Goal: Task Accomplishment & Management: Use online tool/utility

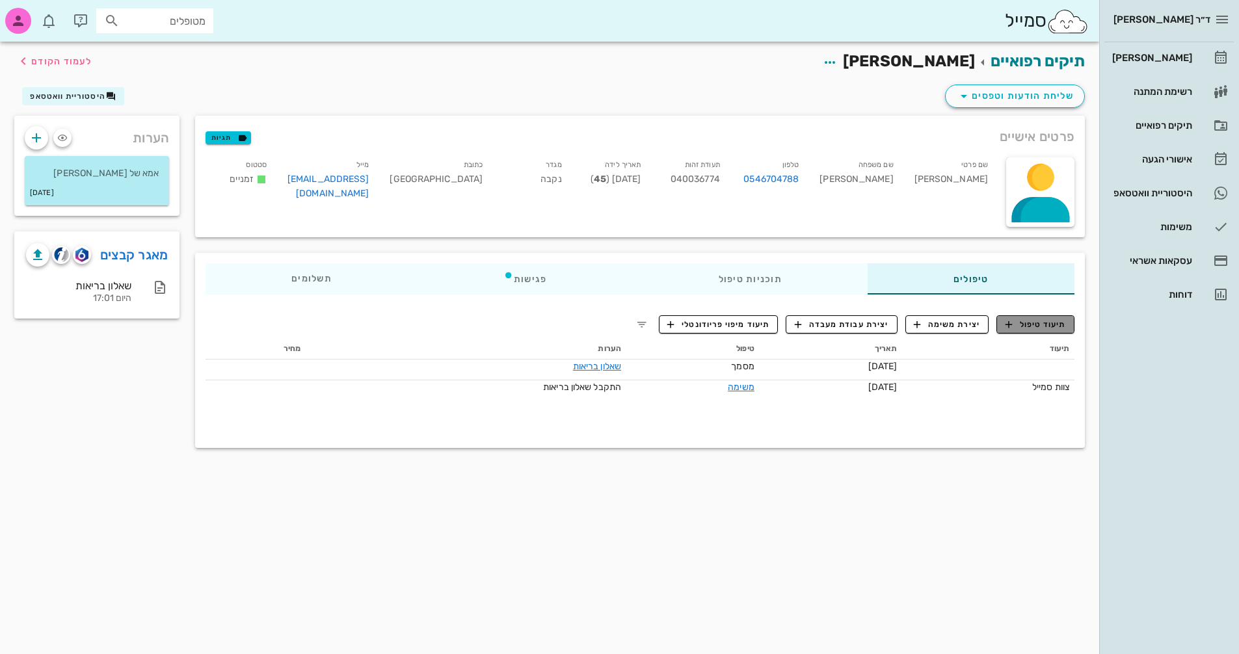
click at [1041, 319] on span "תיעוד טיפול" at bounding box center [1036, 325] width 60 height 12
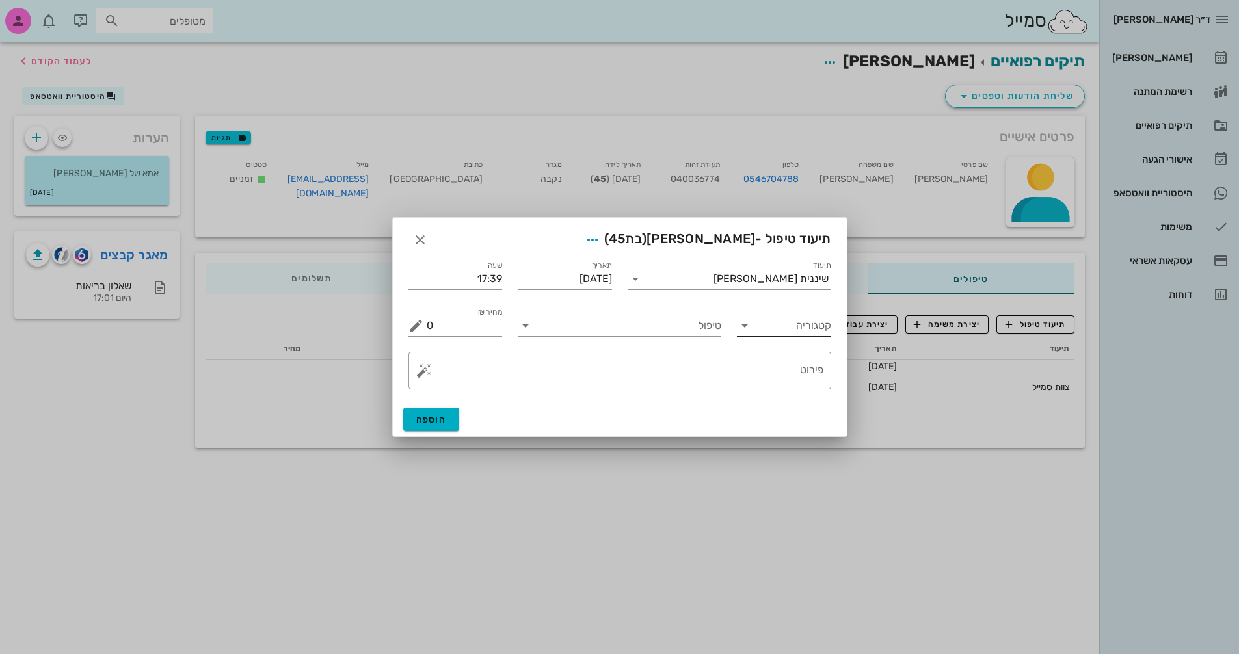
click at [763, 334] on input "קטגוריה" at bounding box center [795, 326] width 74 height 21
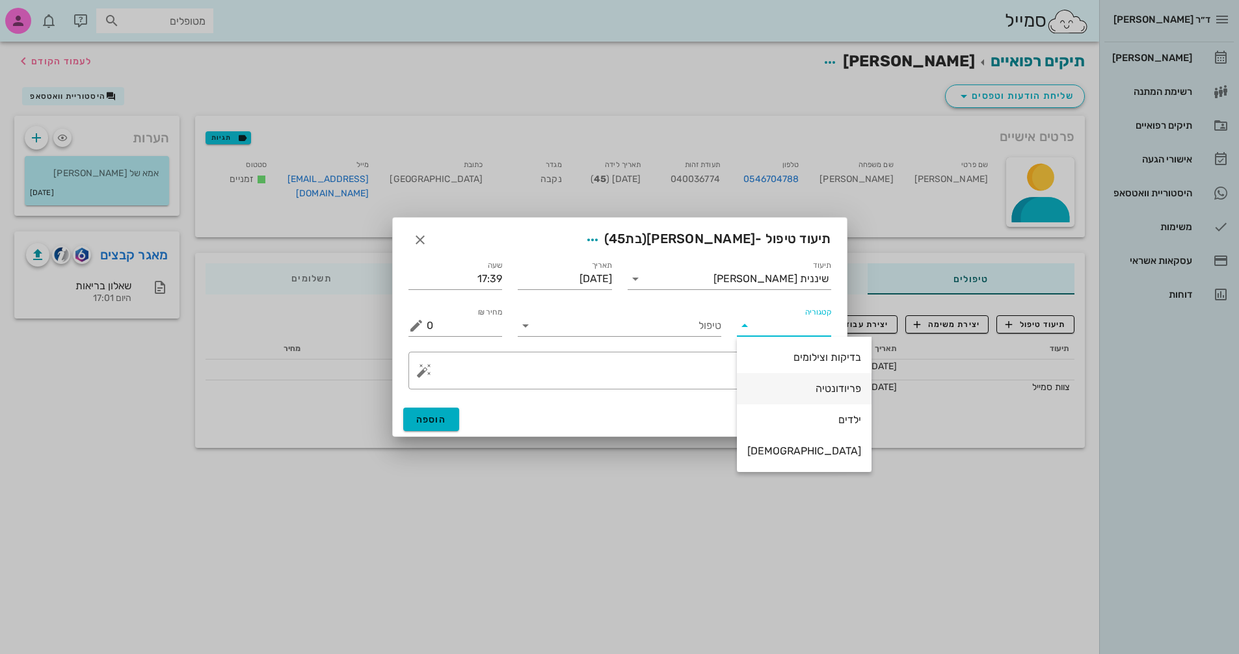
click at [784, 389] on div "פריודונטיה" at bounding box center [804, 389] width 114 height 12
type input "פריודונטיה"
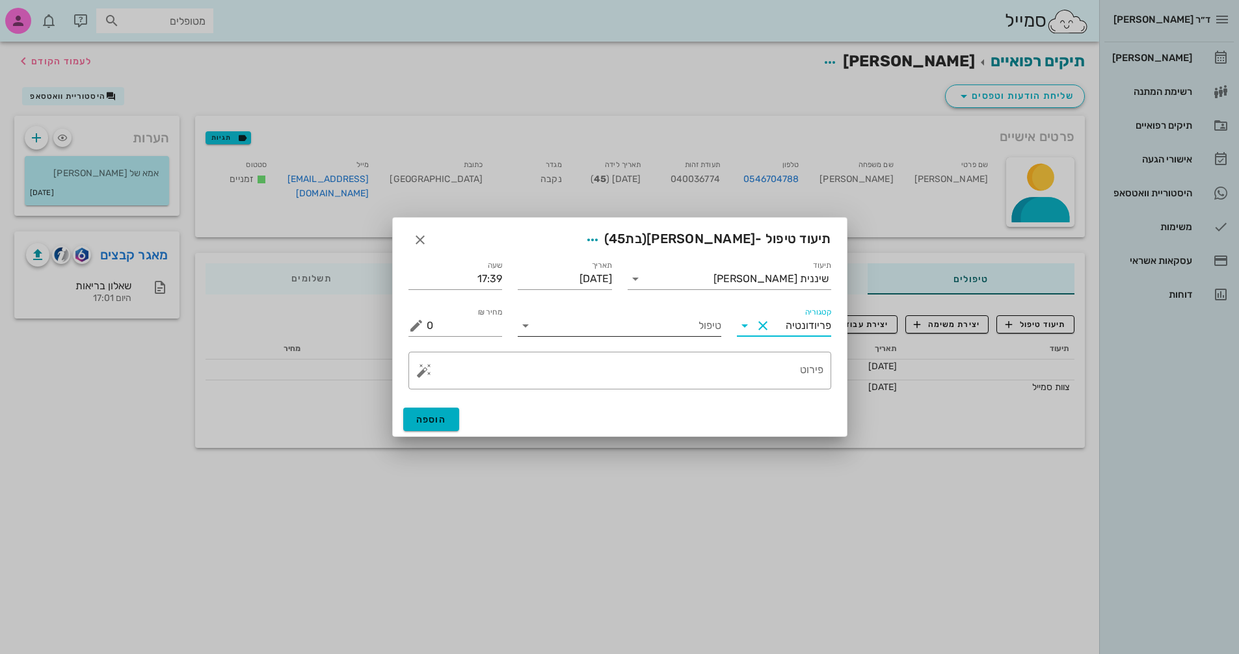
click at [523, 325] on icon at bounding box center [526, 326] width 16 height 16
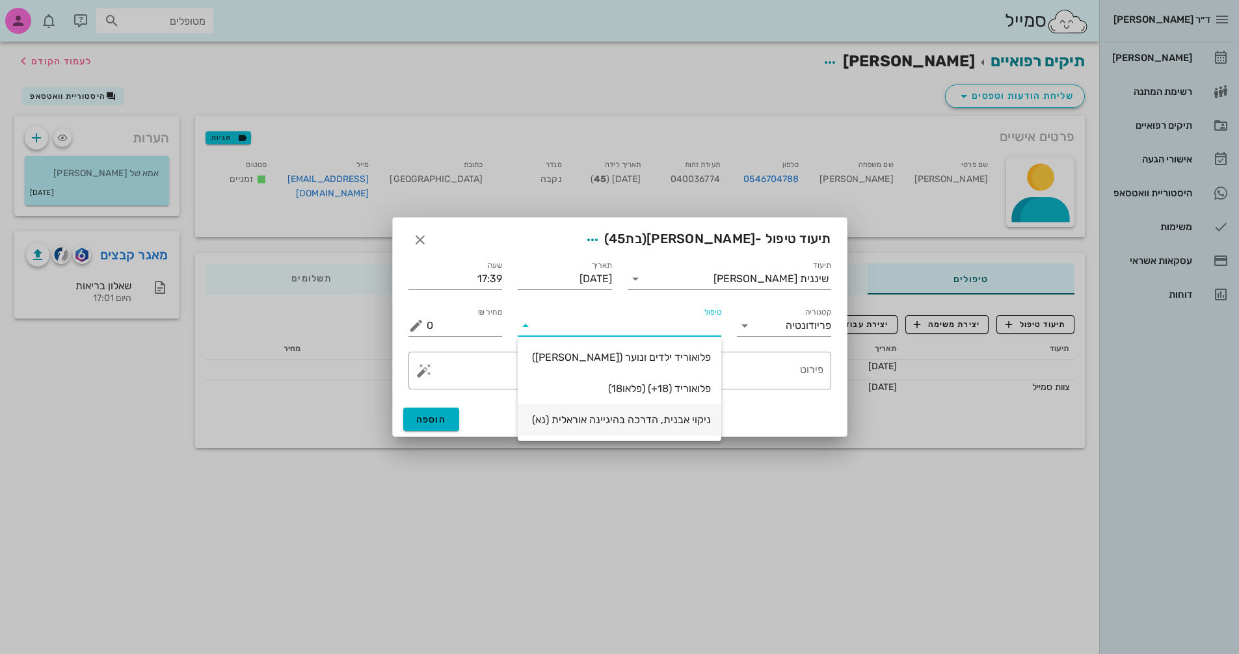
click at [659, 420] on div "ניקוי אבנית, הדרכה בהיגיינה אוראלית (נא)" at bounding box center [619, 420] width 183 height 12
type input "300"
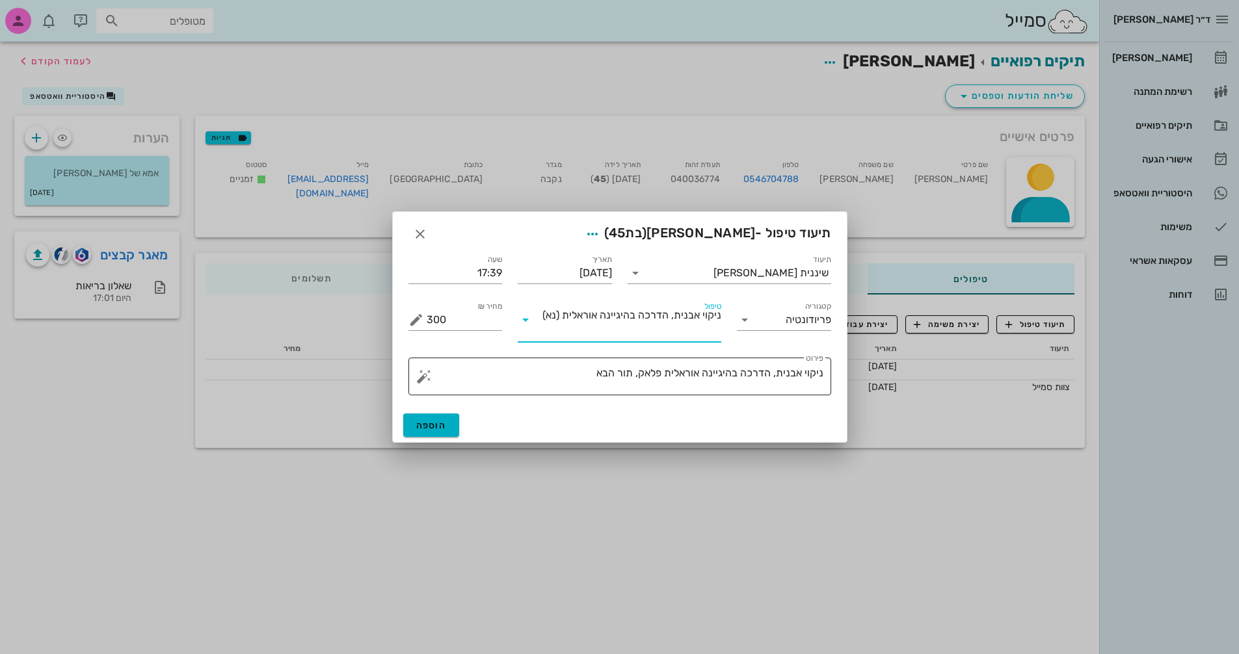
click at [529, 378] on textarea "ניקוי אבנית, הדרכה בהיגיינה אוראלית פלאק, תור הבא" at bounding box center [625, 379] width 397 height 31
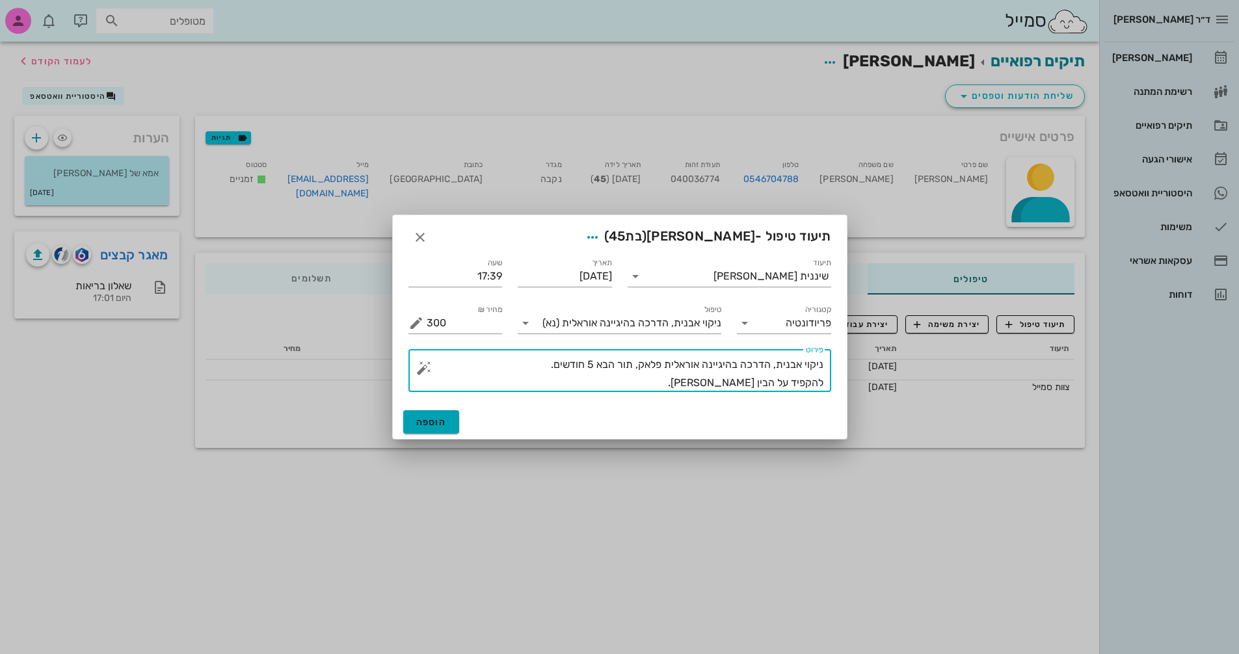
type textarea "ניקוי אבנית, הדרכה בהיגיינה אוראלית פלאק, תור הבא 5 חודשים. להקפיד על הבין [PER…"
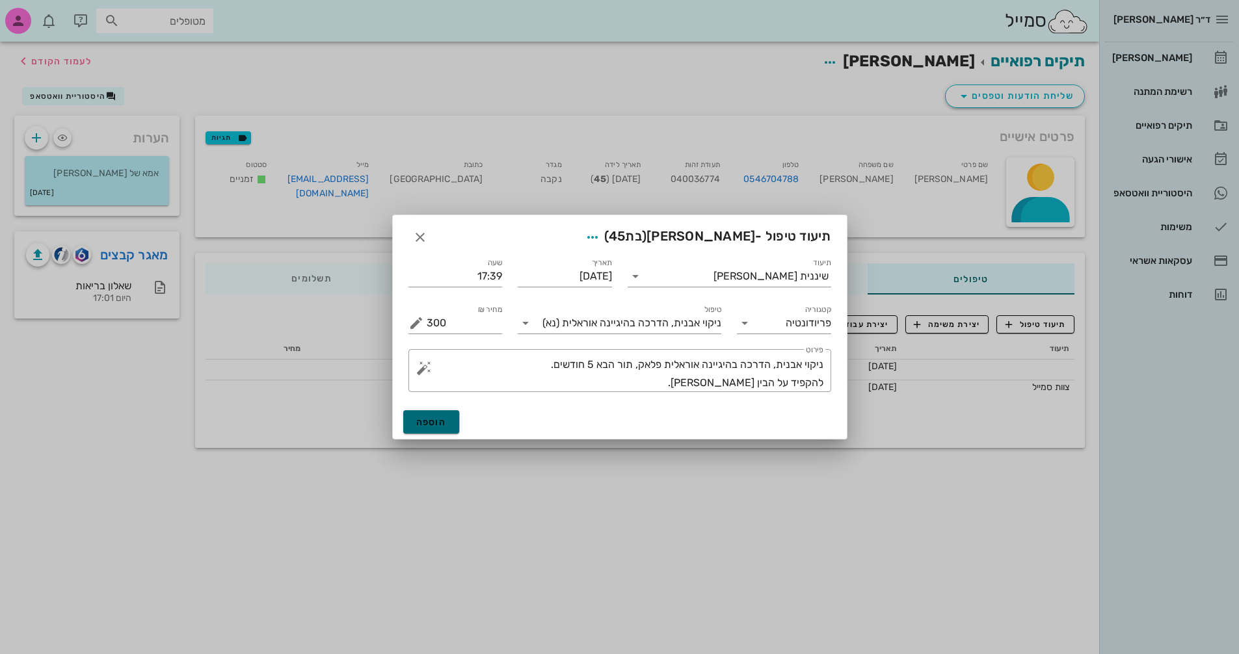
click at [437, 426] on span "הוספה" at bounding box center [431, 422] width 31 height 11
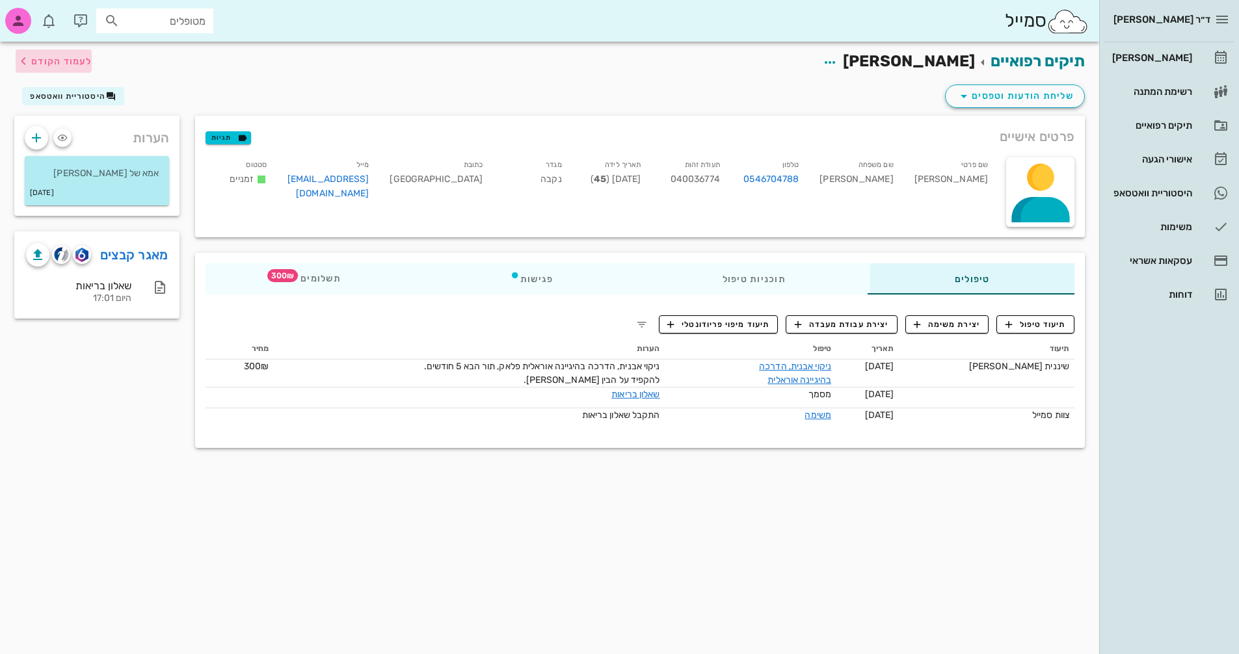
click at [46, 60] on span "לעמוד הקודם" at bounding box center [61, 61] width 60 height 11
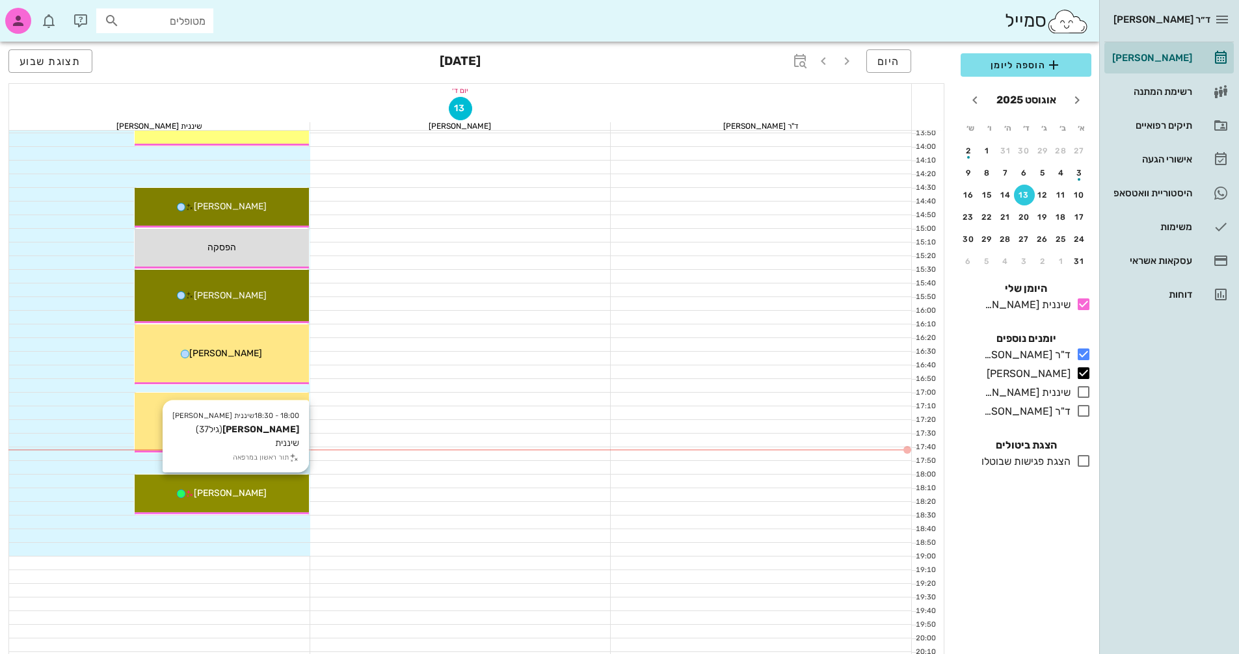
scroll to position [625, 0]
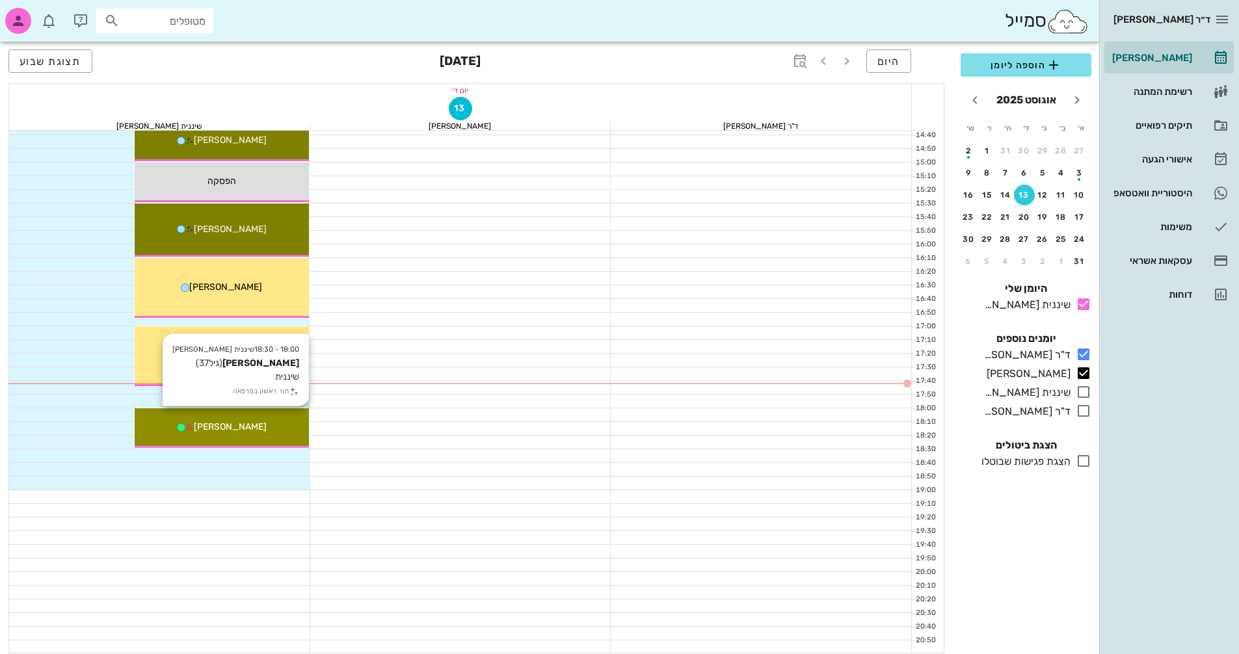
click at [265, 429] on div "[PERSON_NAME]" at bounding box center [222, 427] width 174 height 14
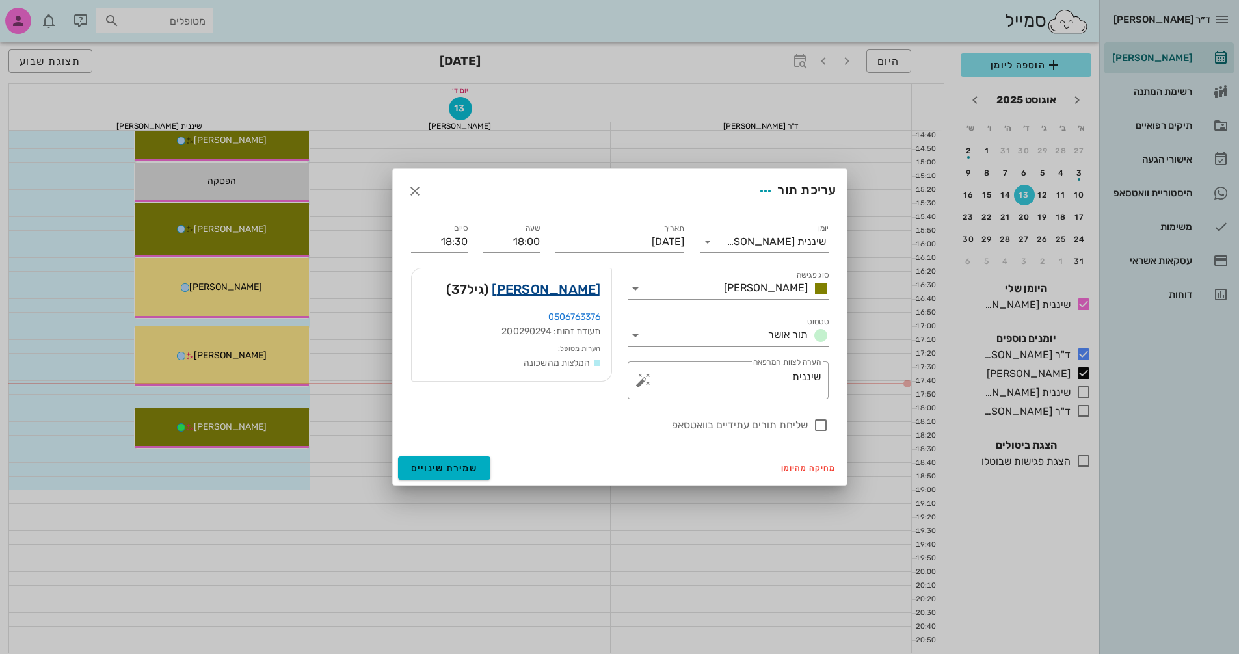
click at [566, 293] on link "[PERSON_NAME]" at bounding box center [546, 289] width 109 height 21
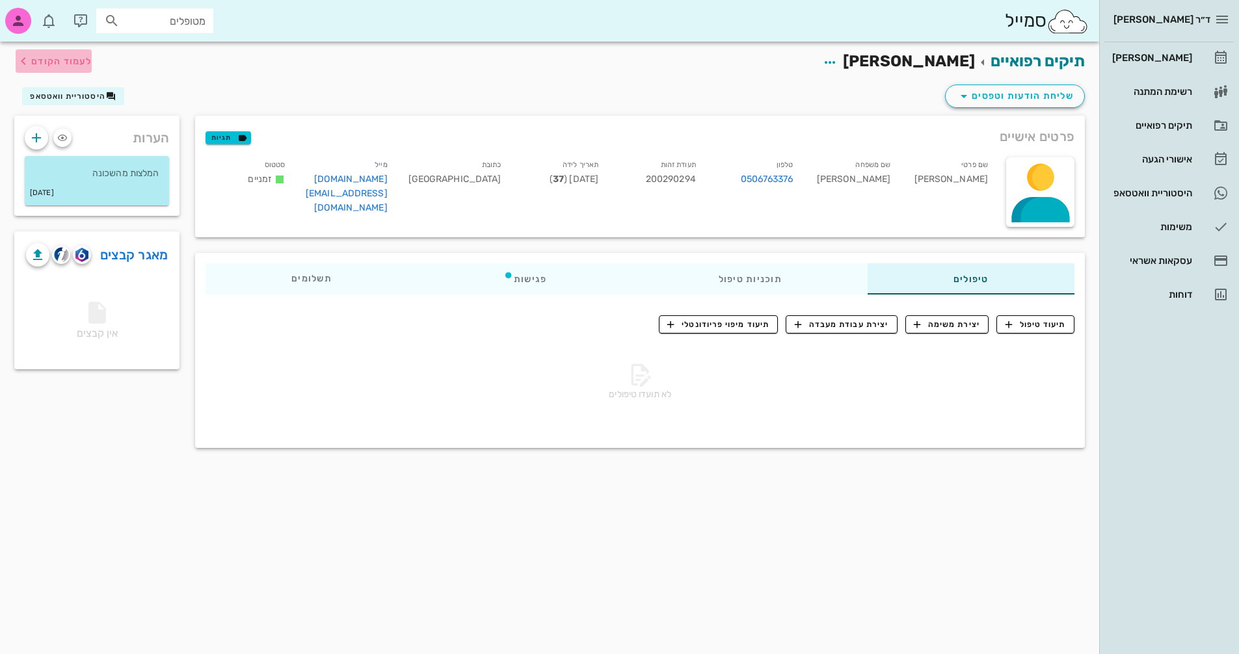
click at [74, 58] on span "לעמוד הקודם" at bounding box center [61, 61] width 60 height 11
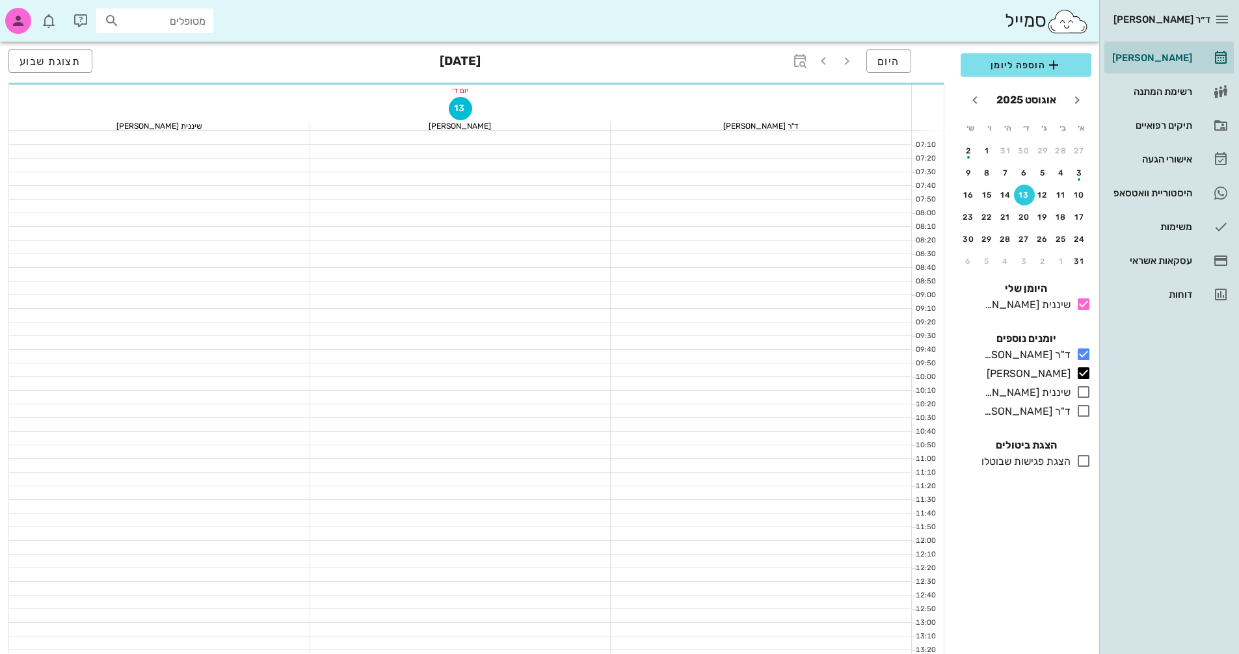
scroll to position [625, 0]
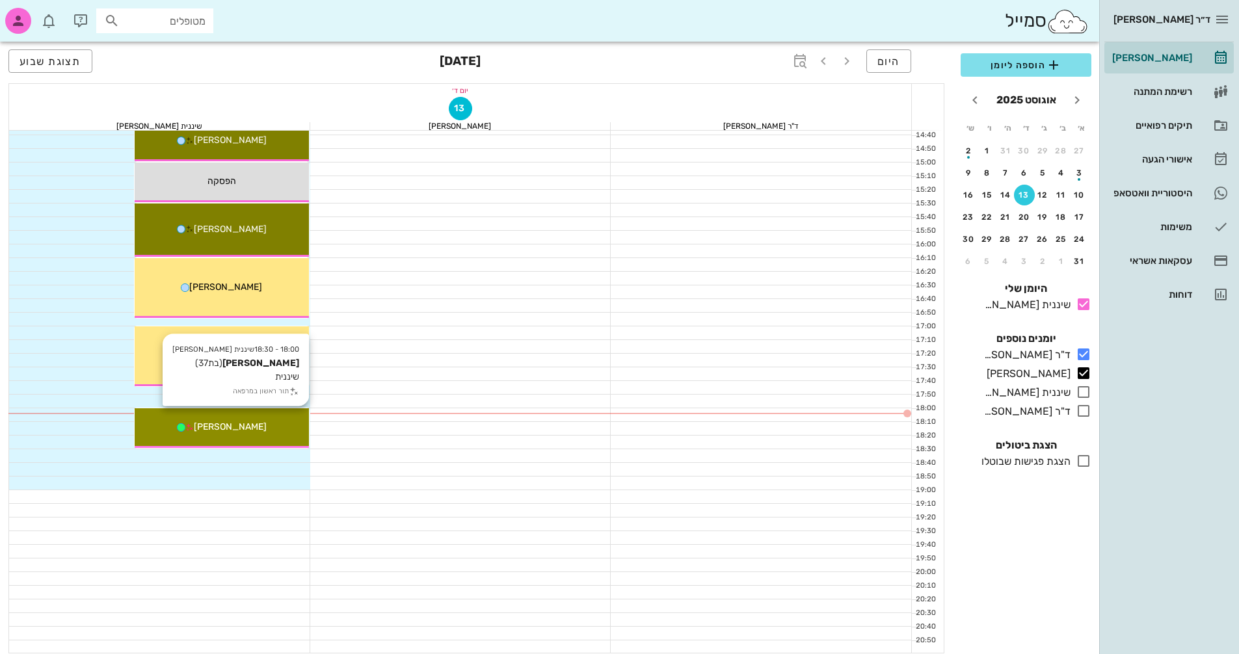
drag, startPoint x: 269, startPoint y: 431, endPoint x: 263, endPoint y: 429, distance: 6.6
click at [263, 429] on div "[PERSON_NAME]" at bounding box center [222, 427] width 174 height 14
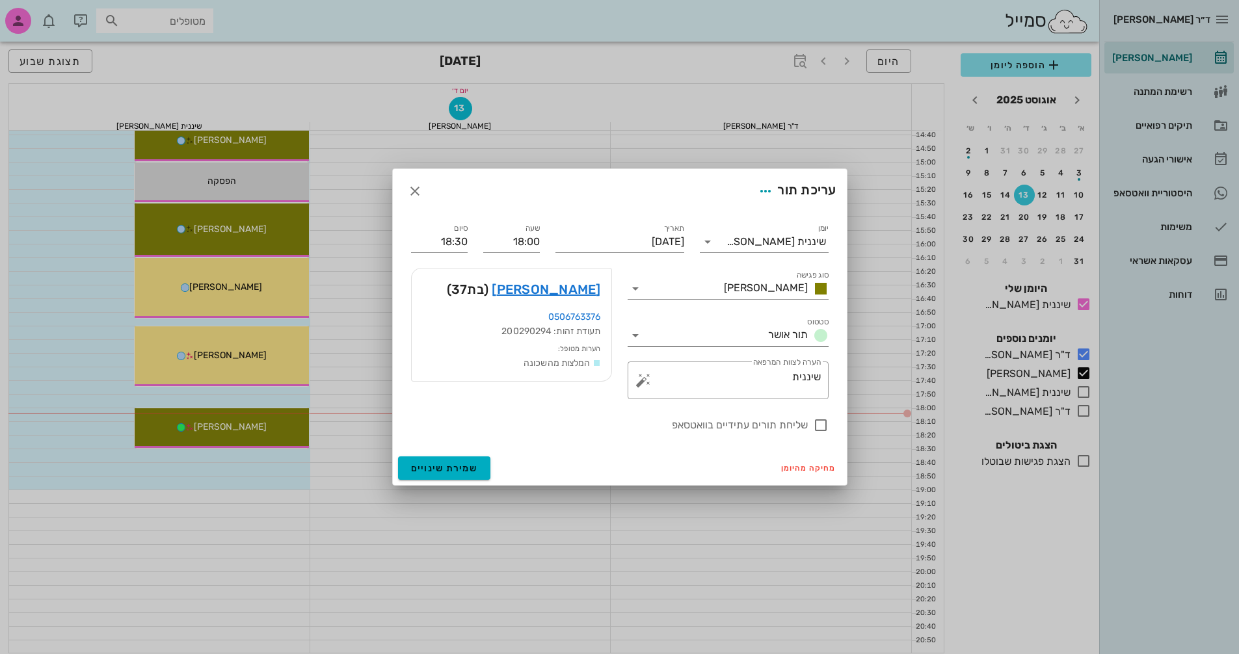
click at [634, 338] on icon at bounding box center [636, 336] width 16 height 16
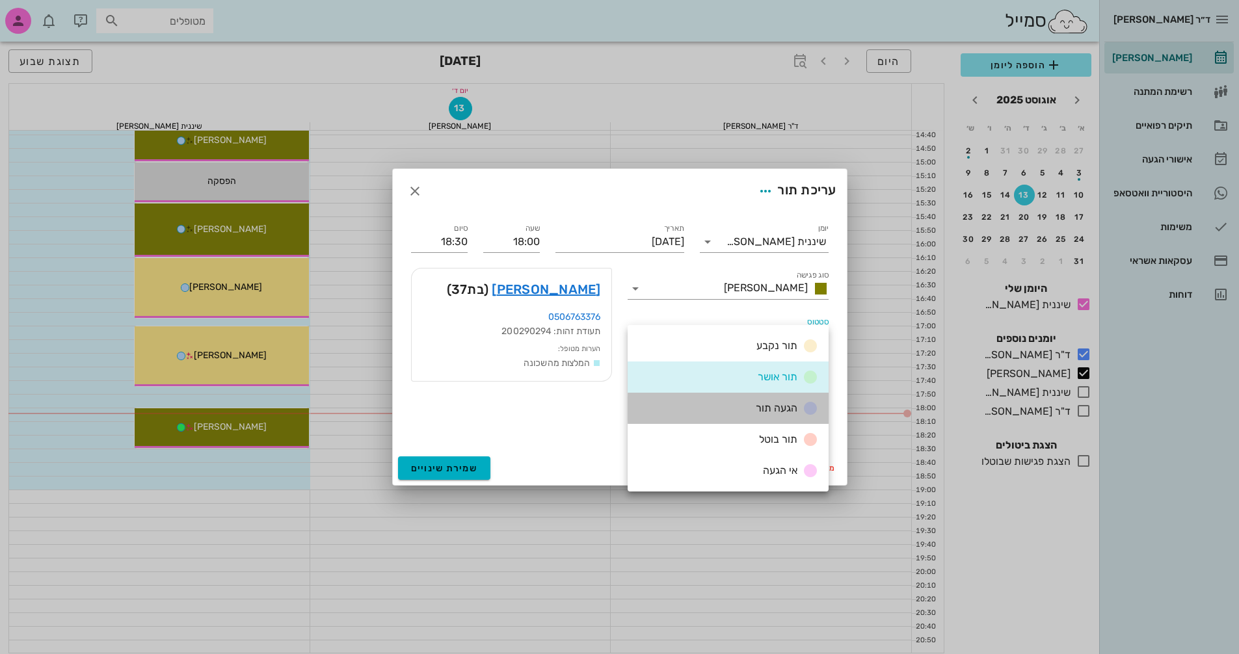
click at [785, 409] on span "הגעה תור" at bounding box center [777, 408] width 42 height 12
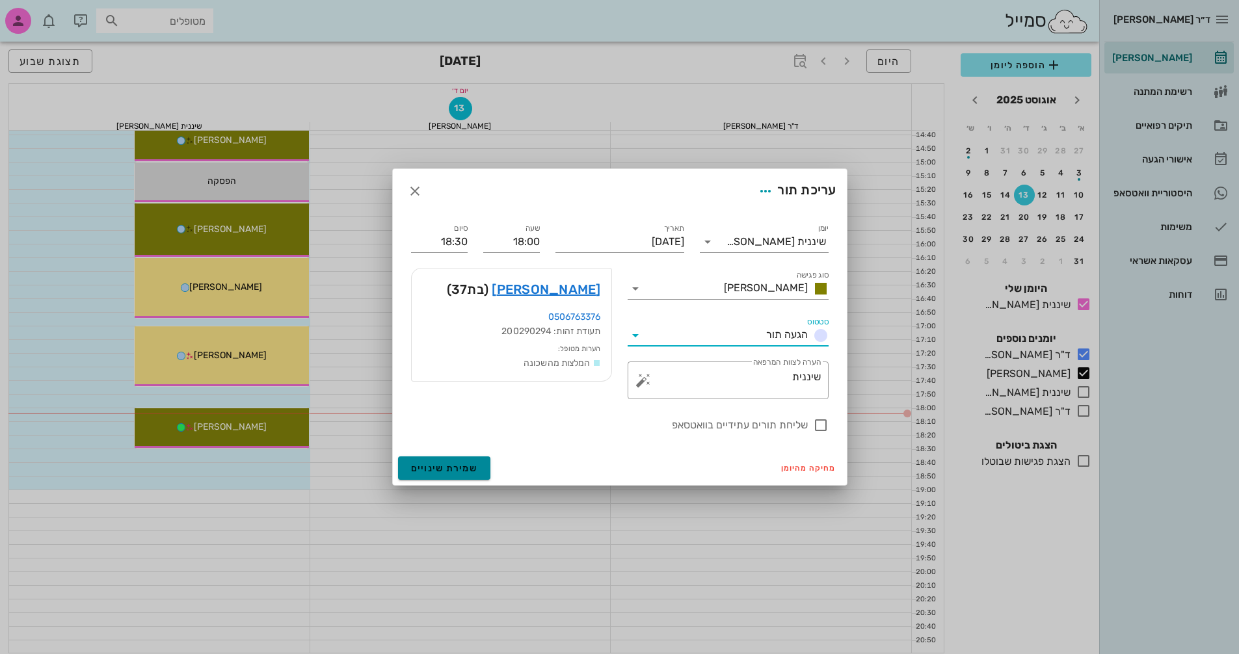
click at [456, 467] on span "שמירת שינויים" at bounding box center [444, 468] width 67 height 11
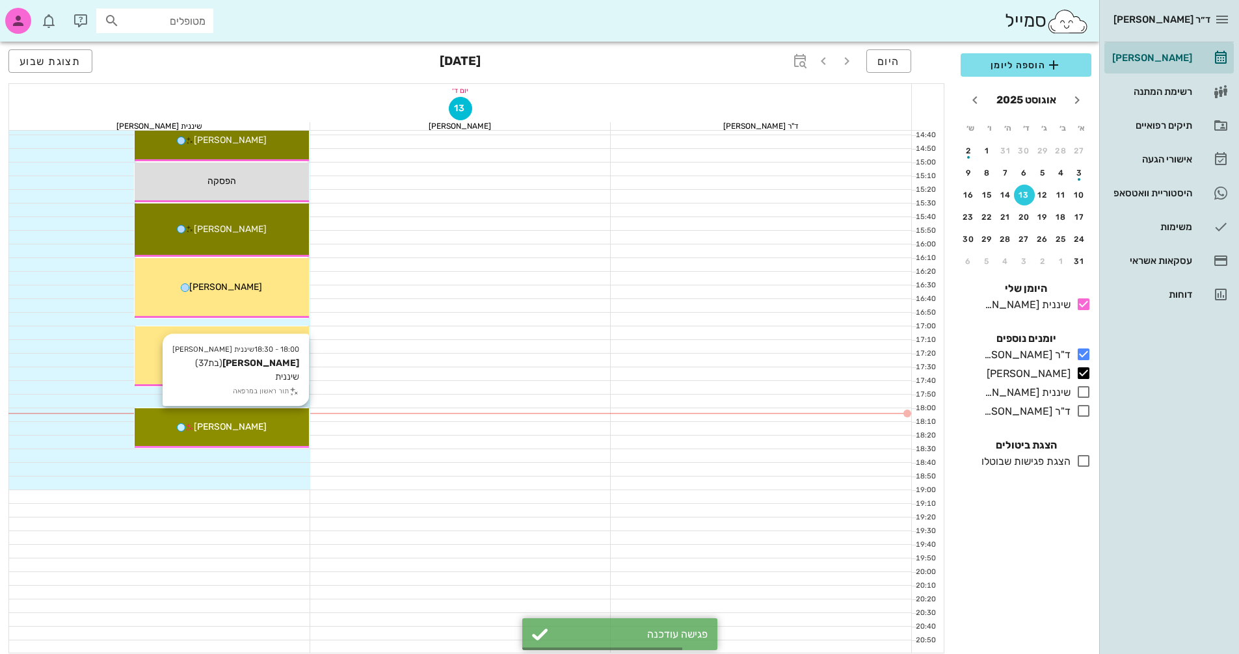
click at [239, 435] on div "18:00 - 18:30 שיננית [PERSON_NAME] (בת 37 ) שיננית תור ראשון במרפאה [PERSON_NAM…" at bounding box center [222, 429] width 174 height 40
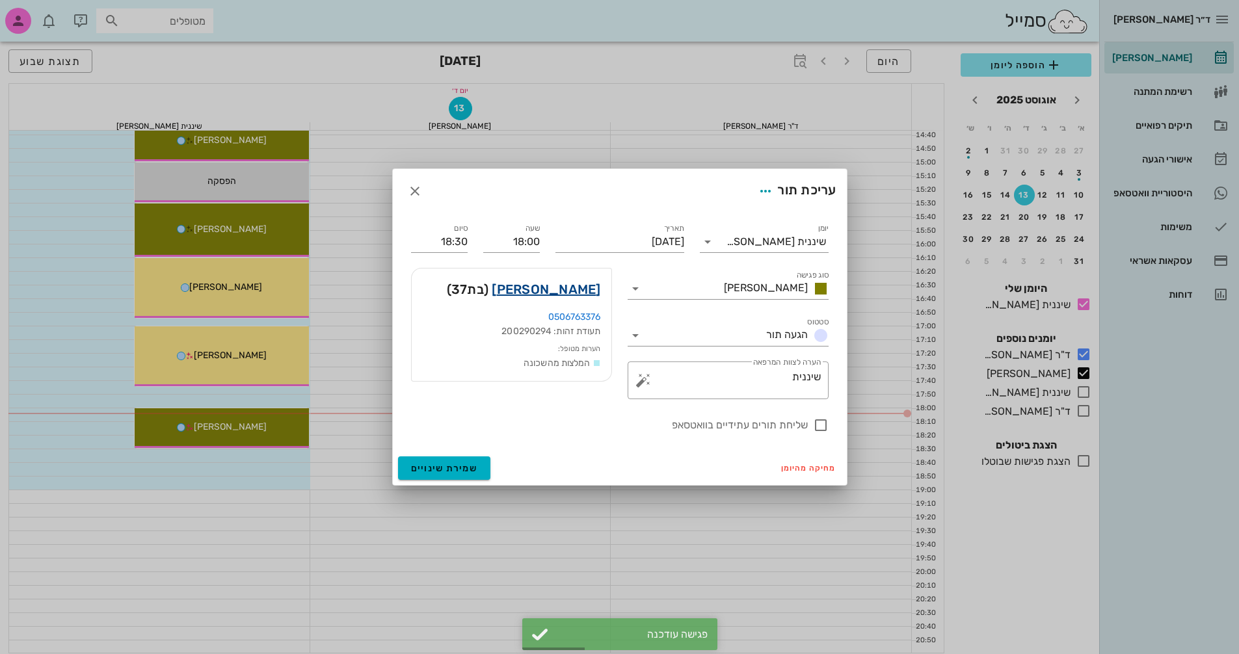
click at [564, 287] on link "[PERSON_NAME]" at bounding box center [546, 289] width 109 height 21
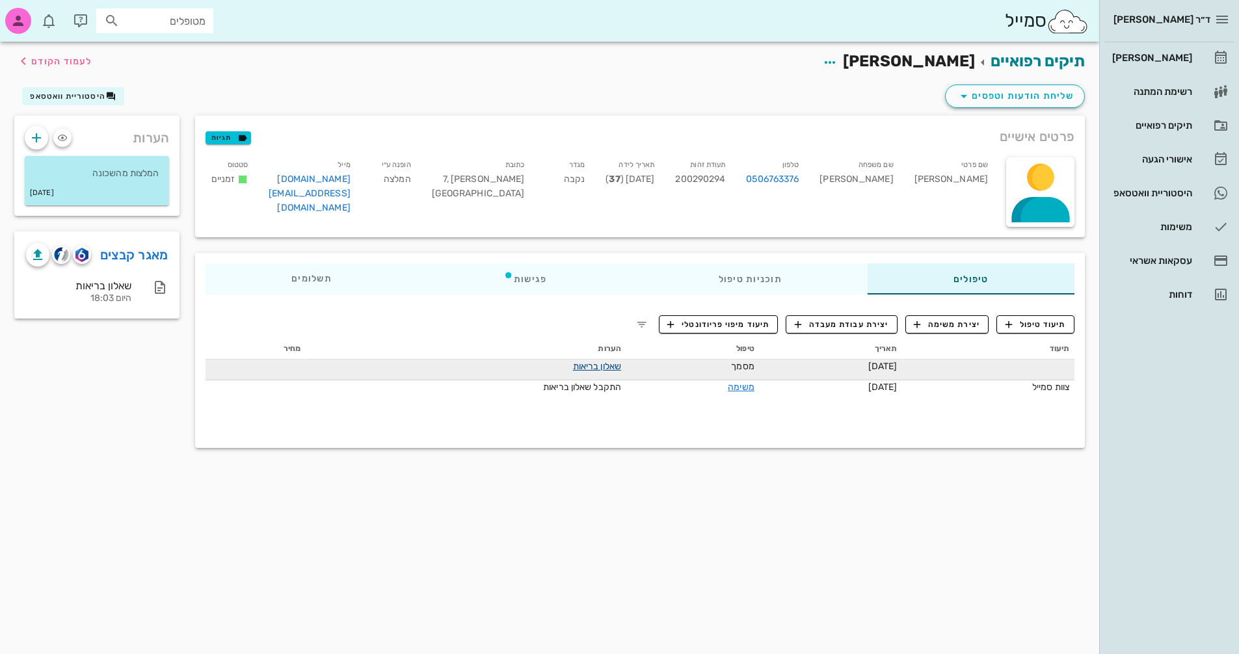
click at [573, 369] on link "שאלון בריאות" at bounding box center [597, 366] width 48 height 11
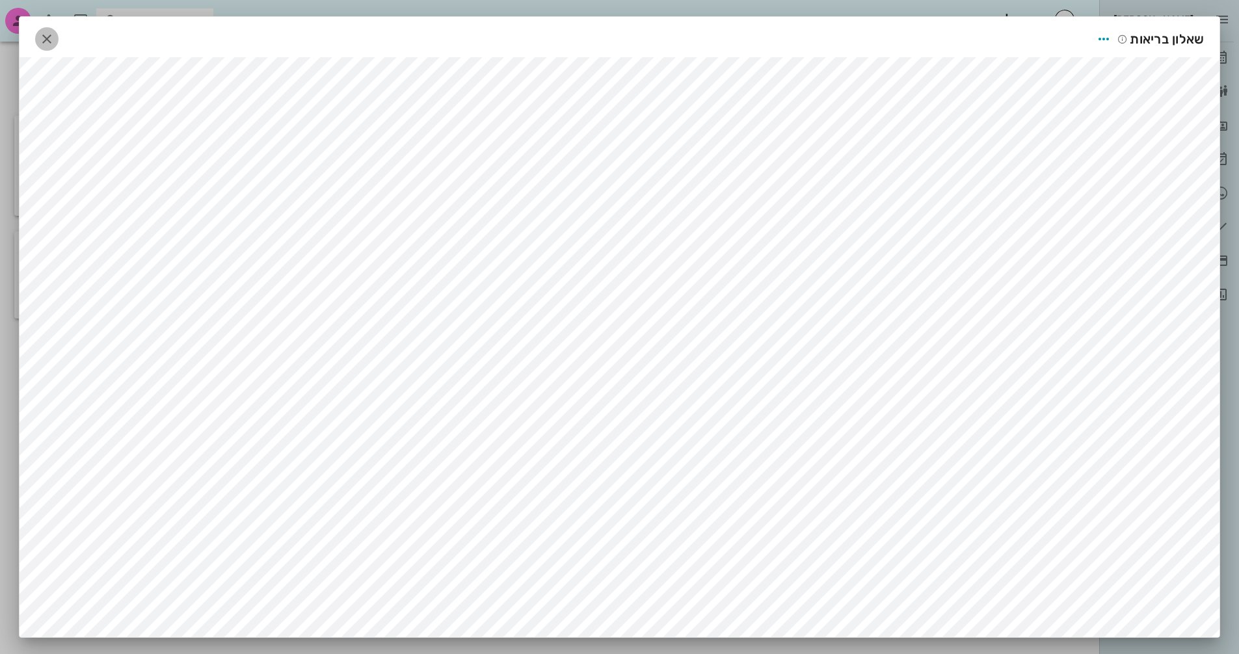
click at [51, 34] on icon "button" at bounding box center [47, 39] width 16 height 16
